Goal: Contribute content

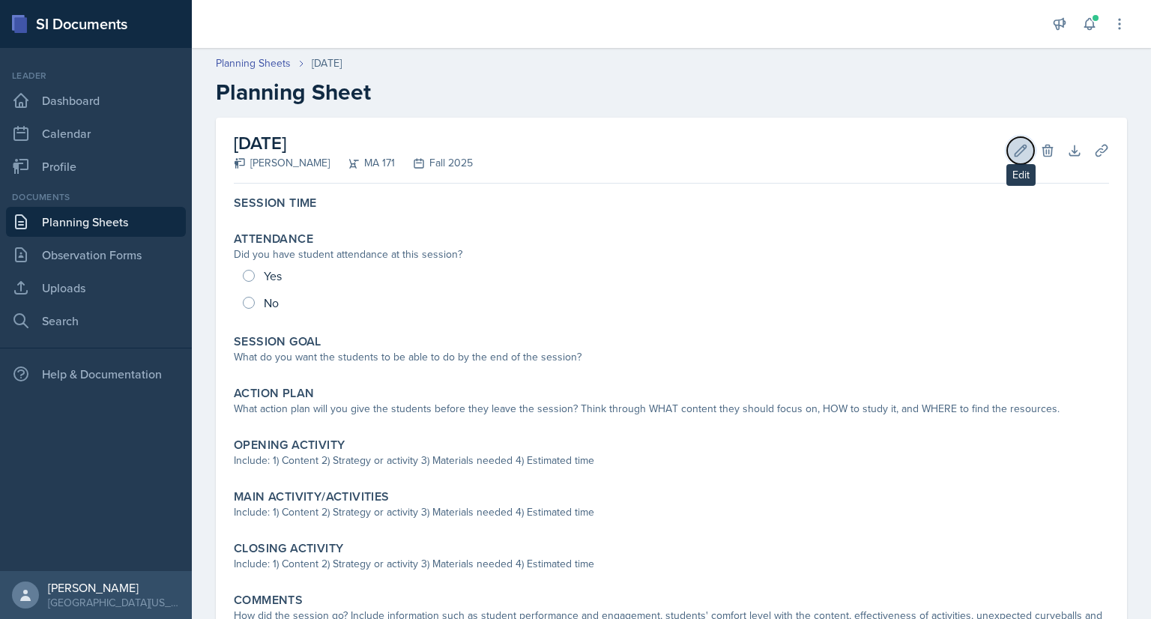
click at [1013, 157] on icon at bounding box center [1020, 150] width 15 height 15
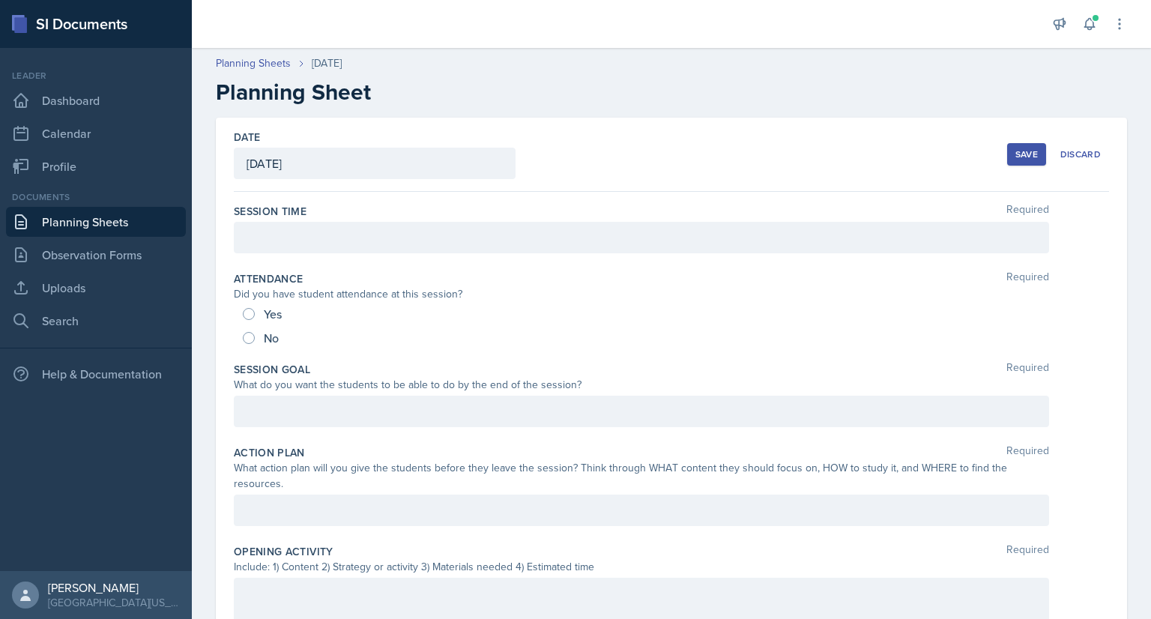
click at [1015, 157] on div "Save" at bounding box center [1026, 154] width 22 height 12
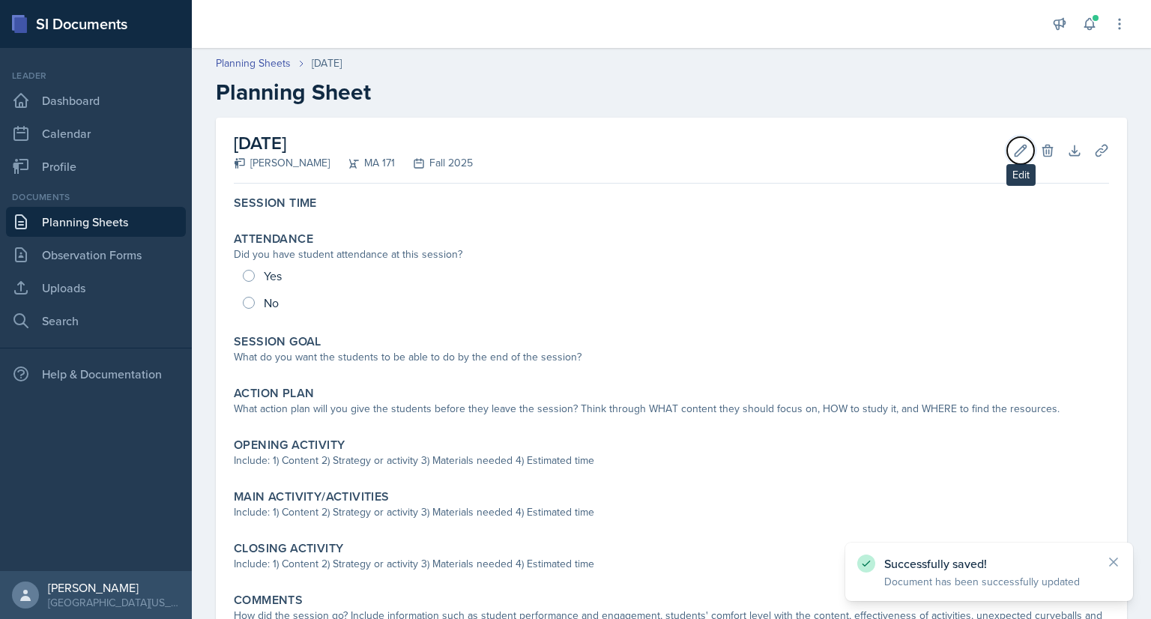
click at [1013, 157] on icon at bounding box center [1020, 150] width 15 height 15
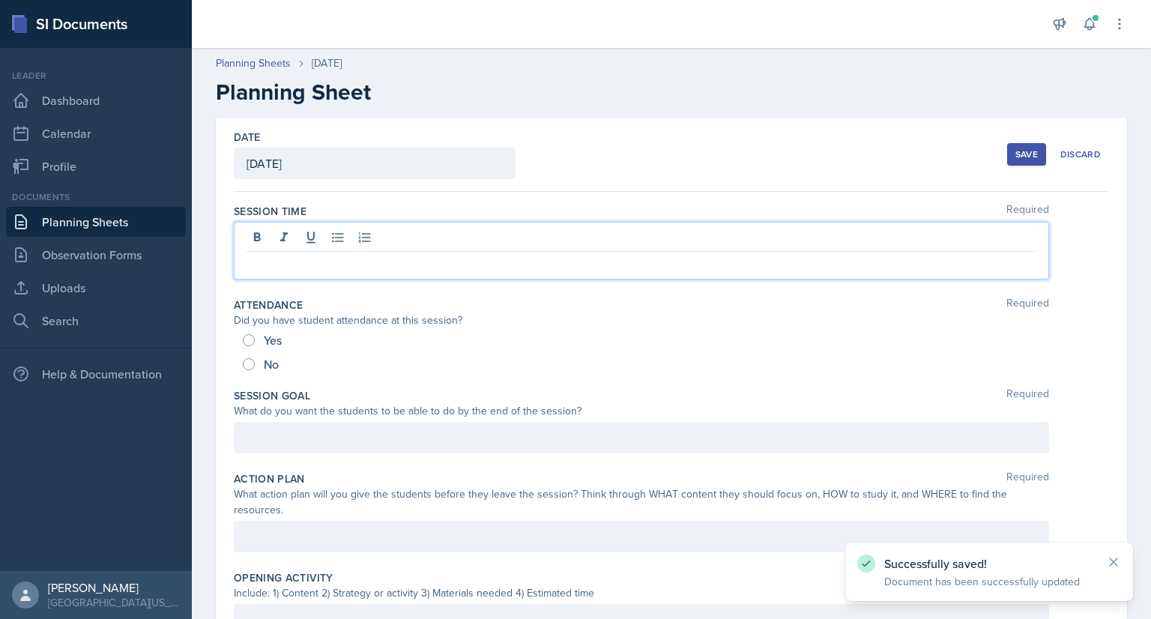
click at [489, 235] on div at bounding box center [641, 251] width 815 height 58
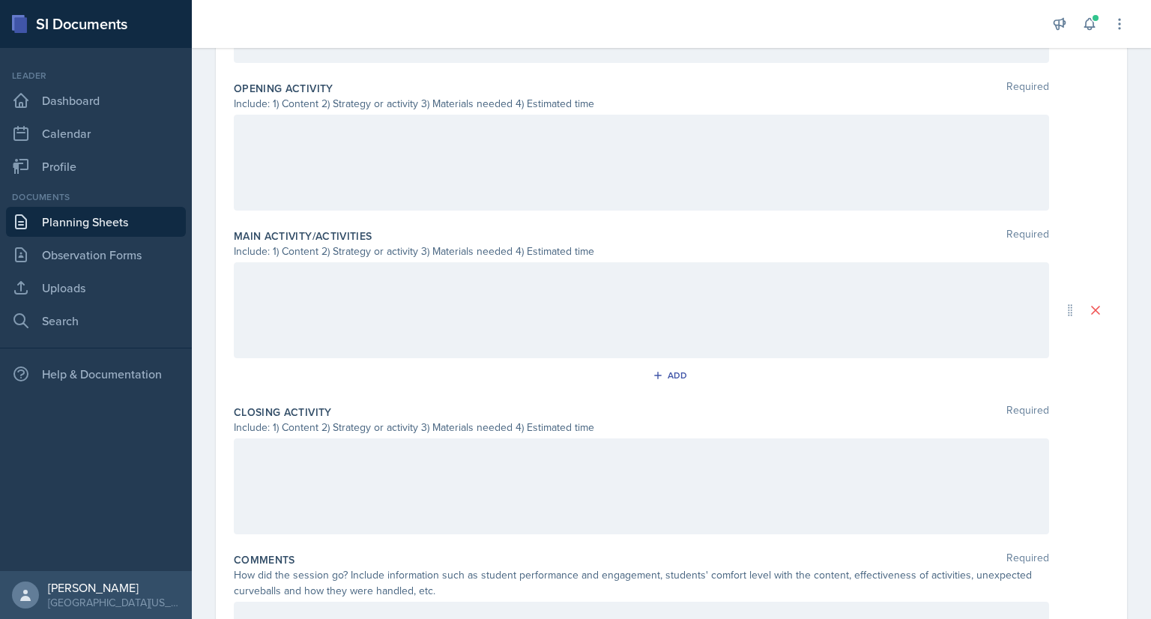
click at [293, 285] on div at bounding box center [641, 310] width 815 height 96
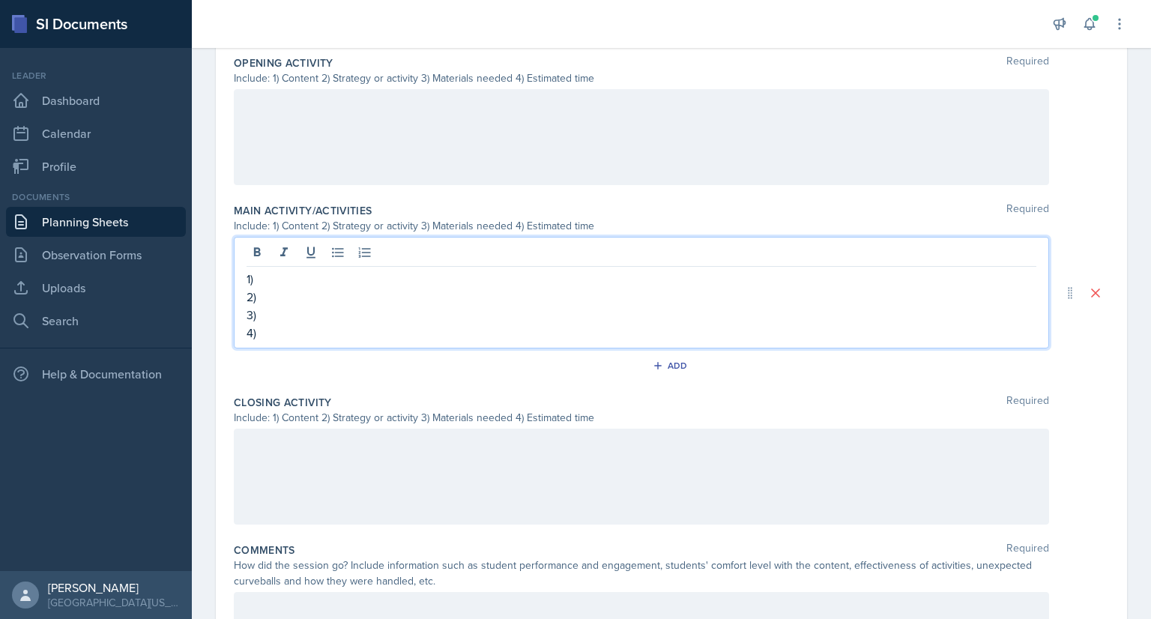
click at [272, 441] on div at bounding box center [641, 477] width 815 height 96
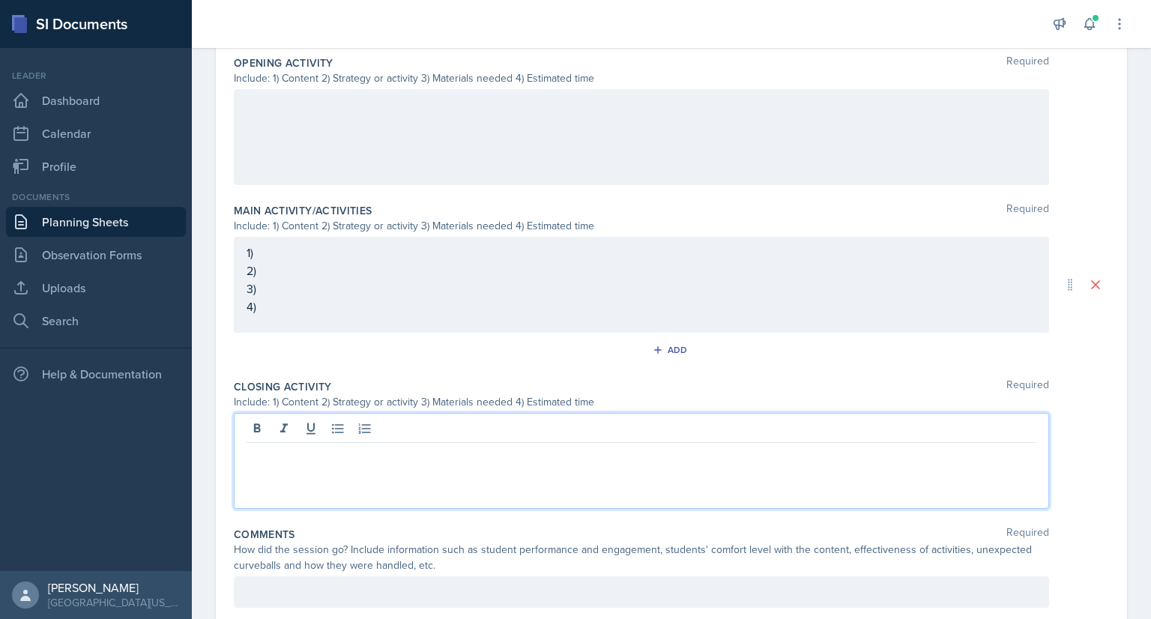
scroll to position [474, 0]
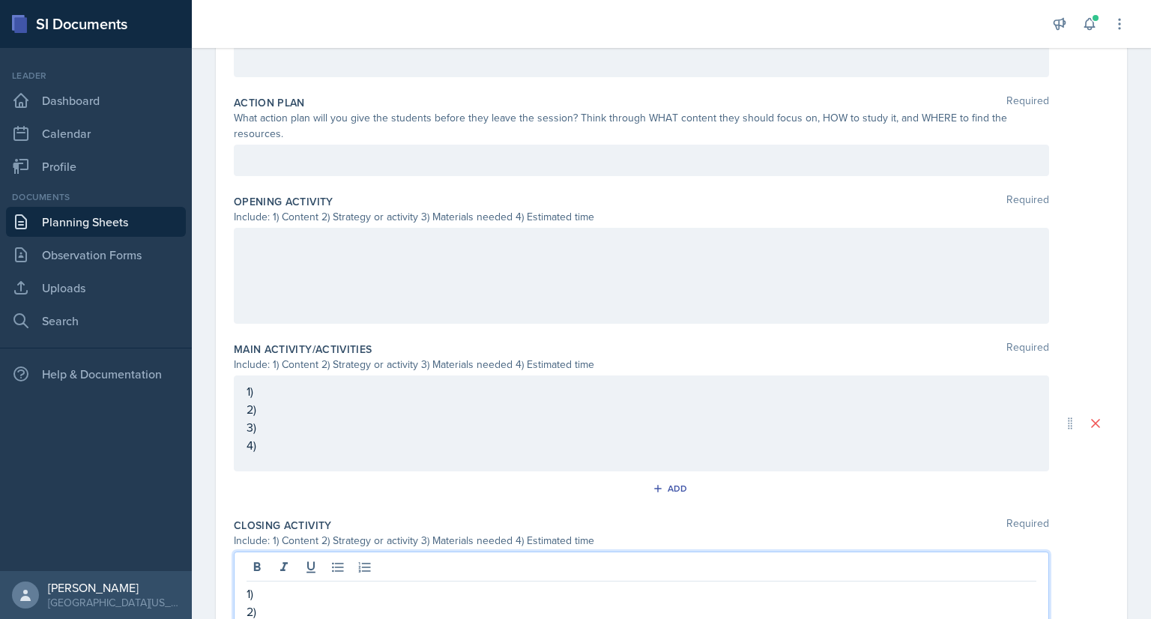
click at [316, 244] on p at bounding box center [642, 244] width 790 height 18
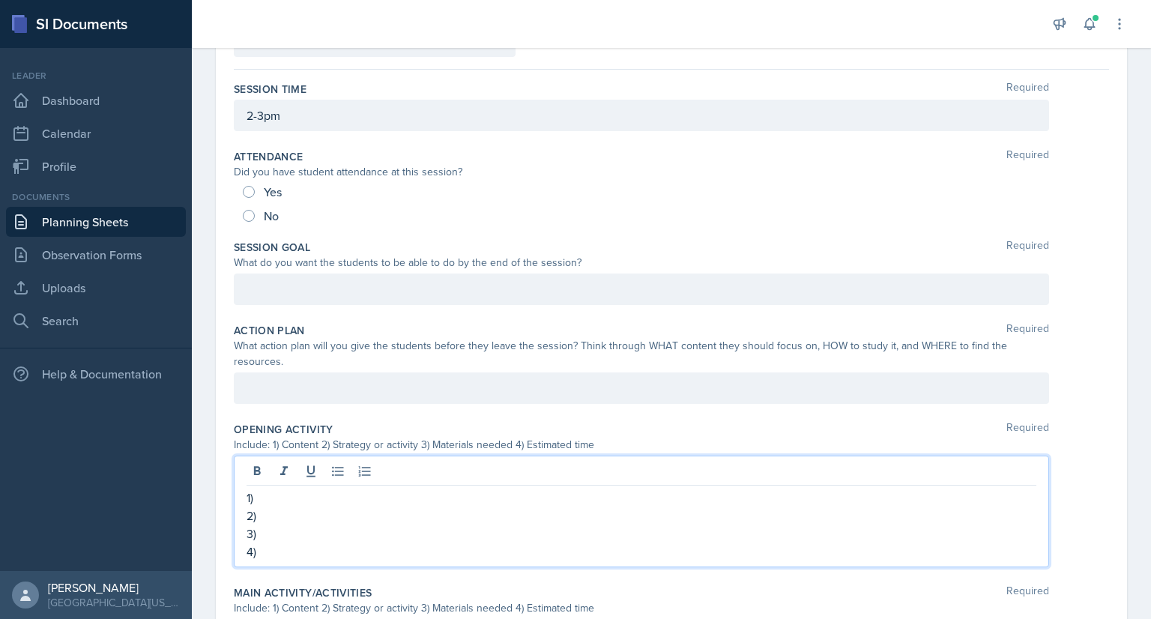
scroll to position [0, 0]
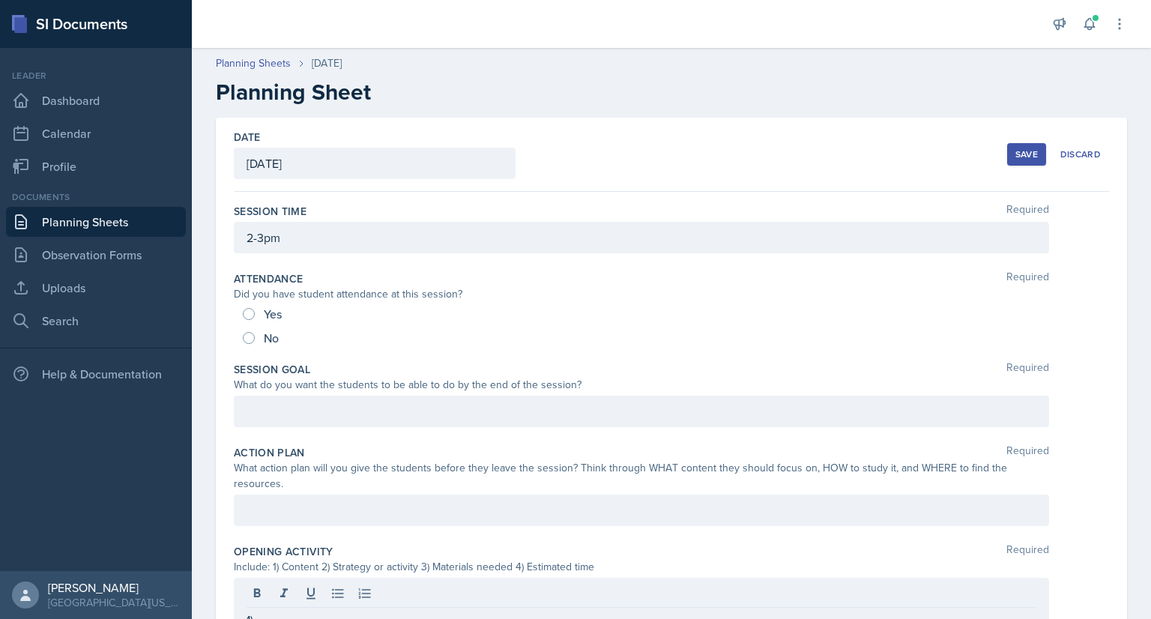
click at [1018, 157] on div "Save" at bounding box center [1026, 154] width 22 height 12
